Goal: Task Accomplishment & Management: Manage account settings

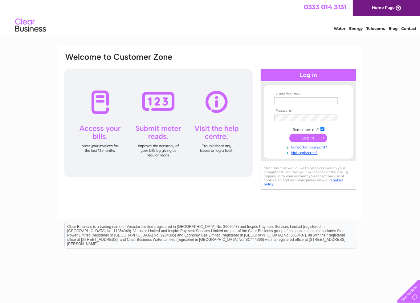
type input "pizzahouseltd@gmail.com"
click at [302, 139] on input "submit" at bounding box center [308, 138] width 38 height 9
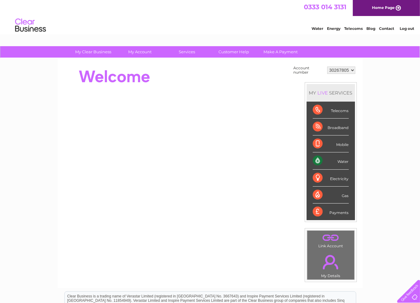
click at [343, 166] on div "Water" at bounding box center [331, 161] width 36 height 17
click at [342, 165] on div "Water" at bounding box center [331, 161] width 36 height 17
click at [340, 161] on div "Water" at bounding box center [331, 161] width 36 height 17
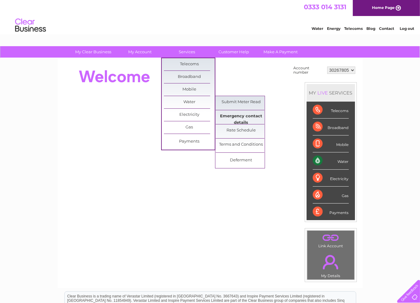
click at [245, 113] on link "Emergency contact details" at bounding box center [241, 116] width 51 height 12
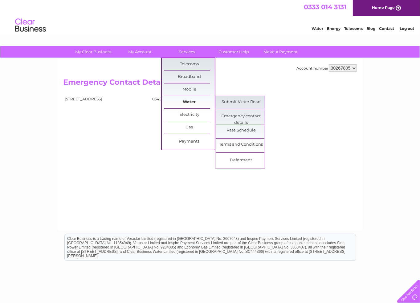
click at [193, 102] on link "Water" at bounding box center [189, 102] width 51 height 12
click at [229, 99] on link "Submit Meter Read" at bounding box center [241, 102] width 51 height 12
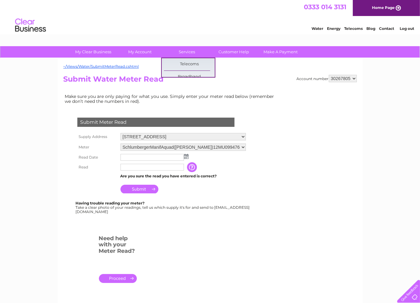
click at [193, 36] on html "0333 014 3131 Home Page Water Energy Telecoms Blog Contact Log out" at bounding box center [210, 18] width 420 height 36
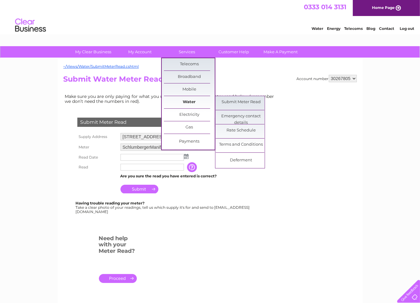
click at [189, 100] on link "Water" at bounding box center [189, 102] width 51 height 12
click at [235, 102] on link "Submit Meter Read" at bounding box center [241, 102] width 51 height 12
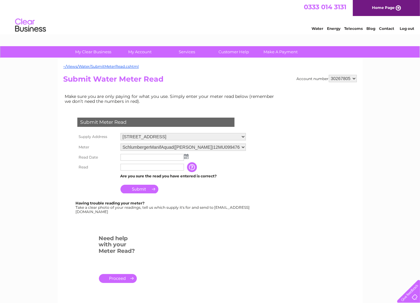
scroll to position [35, 0]
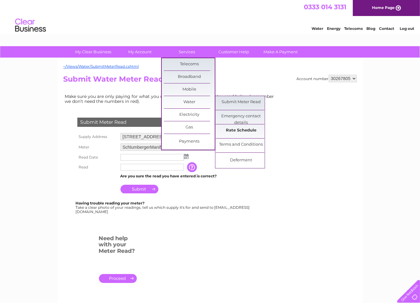
click at [243, 132] on link "Rate Schedule" at bounding box center [241, 130] width 51 height 12
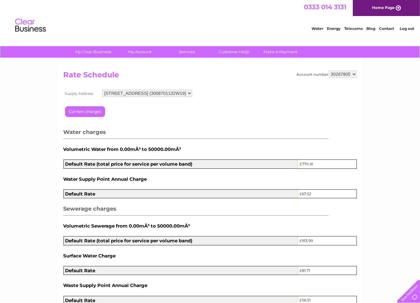
click at [362, 108] on div "My Clear Business Login Details My Details My Preferences Link Account My Accou…" at bounding box center [210, 234] width 420 height 377
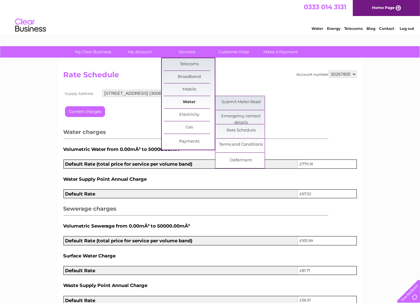
click at [196, 102] on link "Water" at bounding box center [189, 102] width 51 height 12
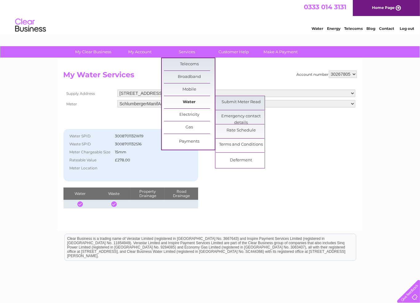
click at [197, 100] on link "Water" at bounding box center [189, 102] width 51 height 12
click at [230, 99] on link "Submit Meter Read" at bounding box center [241, 102] width 51 height 12
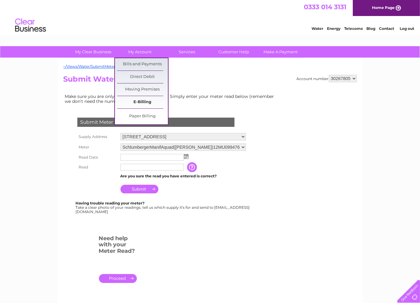
click at [142, 100] on link "E-Billing" at bounding box center [142, 102] width 51 height 12
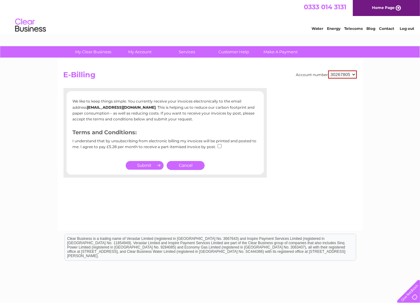
click at [176, 166] on link "Cancel" at bounding box center [186, 165] width 38 height 9
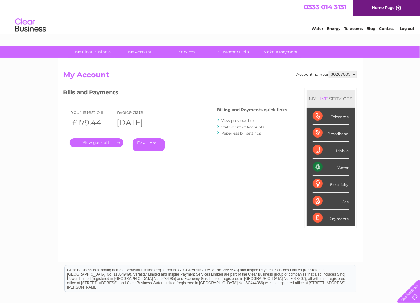
click at [101, 144] on link "." at bounding box center [97, 142] width 54 height 9
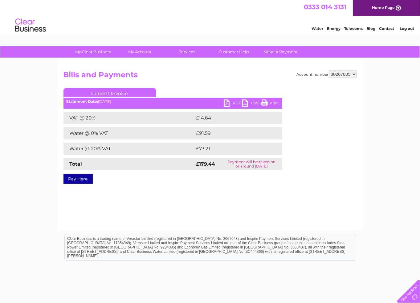
click at [233, 104] on link "PDF" at bounding box center [233, 104] width 18 height 9
